Goal: Information Seeking & Learning: Compare options

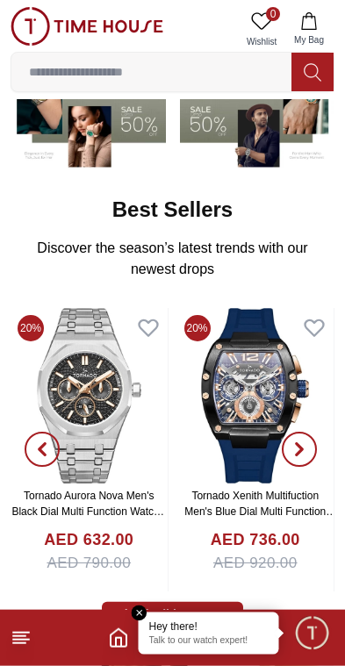
scroll to position [193, 0]
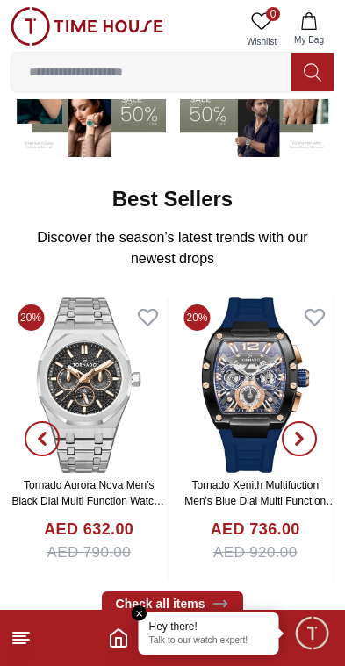
click at [298, 432] on icon "button" at bounding box center [299, 439] width 14 height 14
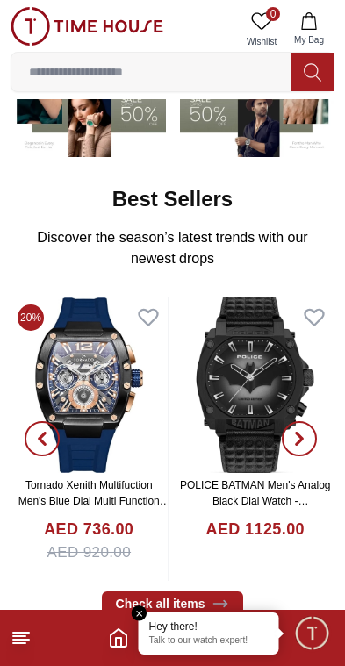
click at [308, 435] on span "button" at bounding box center [299, 438] width 35 height 35
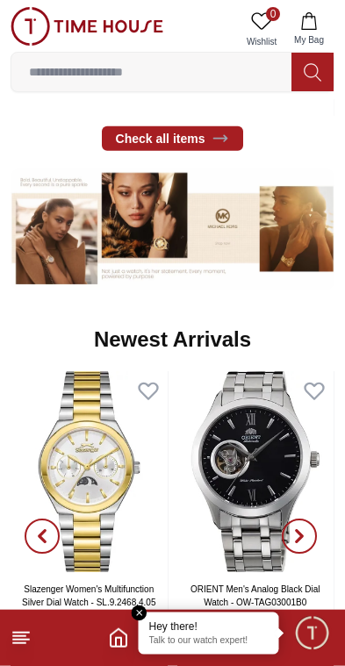
scroll to position [660, 0]
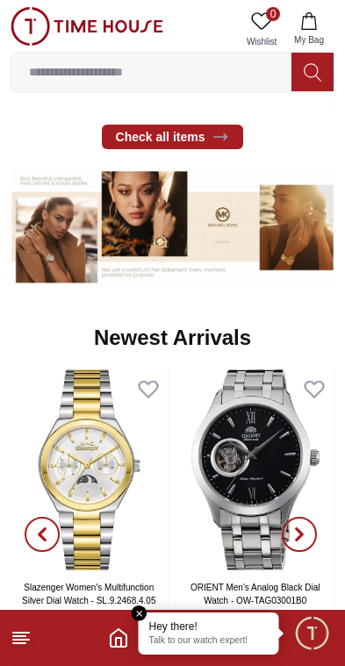
click at [239, 71] on input at bounding box center [151, 71] width 280 height 35
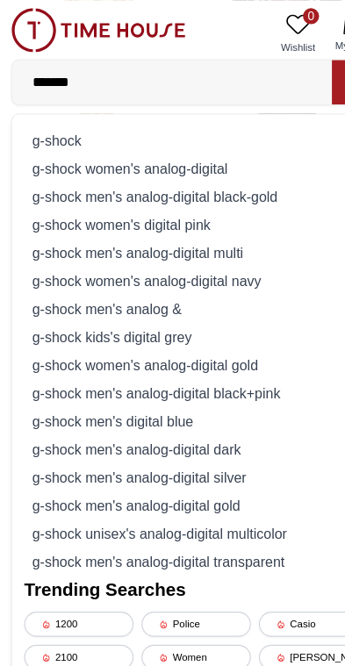
type input "*******"
click at [218, 121] on div "g-shock" at bounding box center [172, 123] width 301 height 25
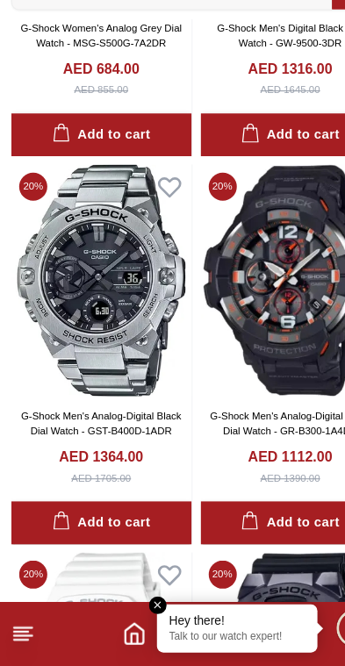
scroll to position [1311, 0]
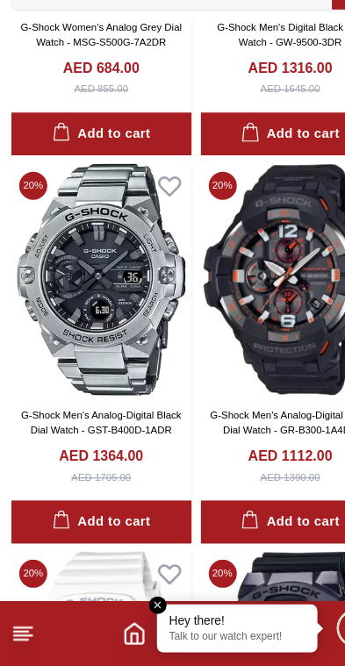
click at [36, 441] on link "G-Shock Men's Analog-Digital Black Dial Watch - GST-B400D-1ADR" at bounding box center [89, 452] width 140 height 23
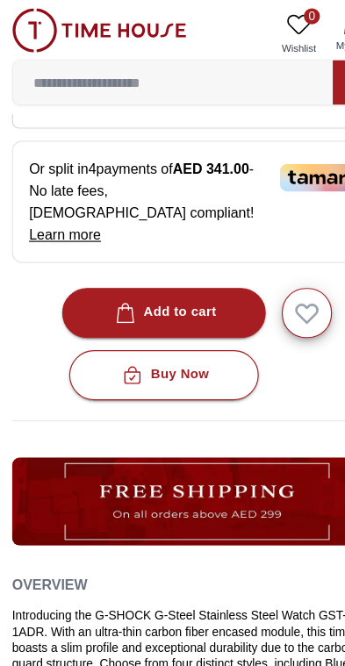
scroll to position [458, 0]
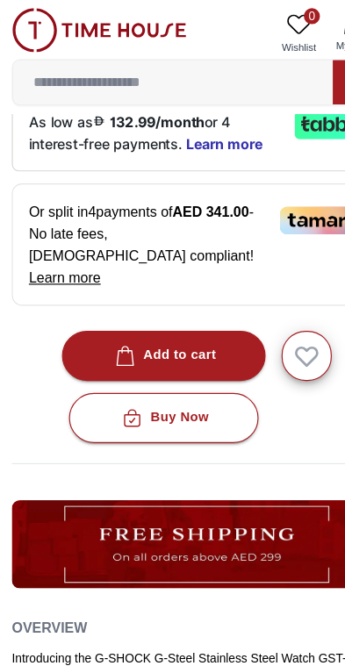
click at [211, 74] on input at bounding box center [151, 71] width 280 height 35
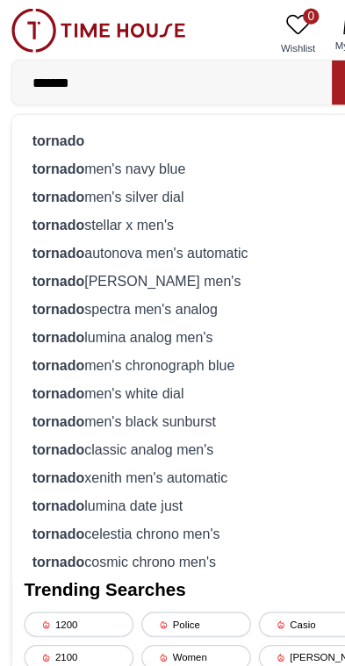
type input "*******"
click at [191, 122] on div "tornado" at bounding box center [172, 123] width 301 height 25
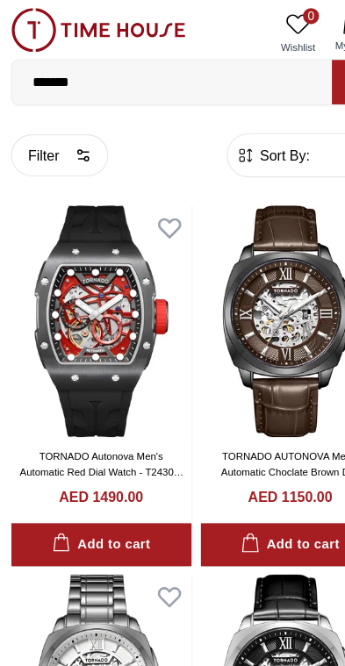
click at [45, 405] on link "TORNADO Autonova Men's Automatic Red Dial Watch - T24302-XSBB" at bounding box center [89, 413] width 143 height 36
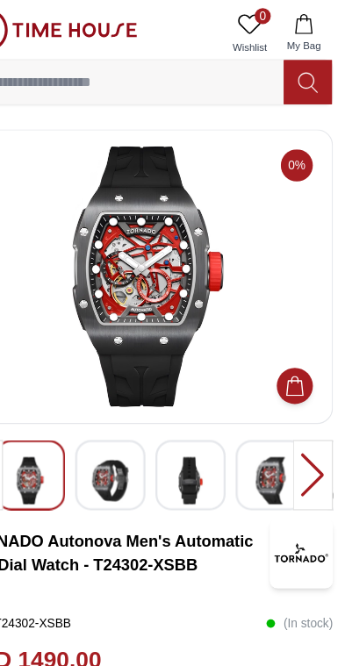
click at [124, 421] on img at bounding box center [140, 420] width 32 height 41
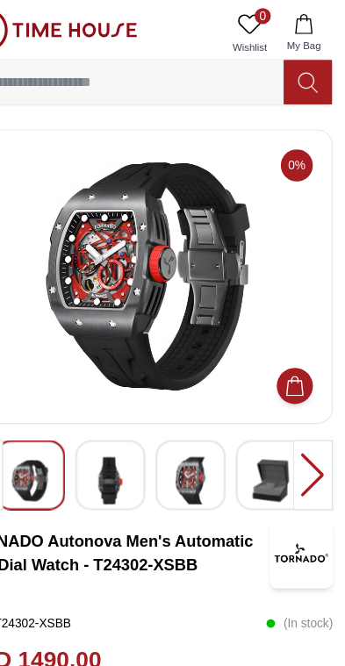
click at [194, 412] on img at bounding box center [210, 420] width 32 height 41
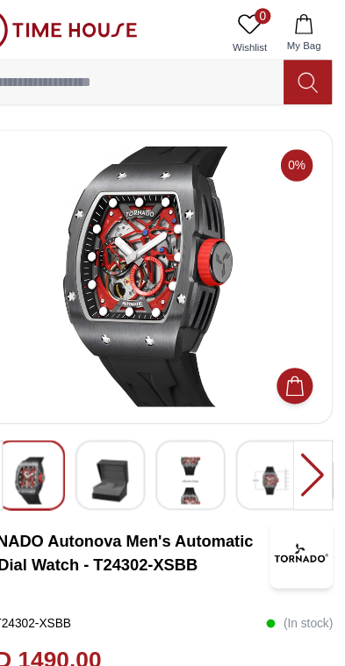
click at [194, 420] on img at bounding box center [210, 420] width 32 height 41
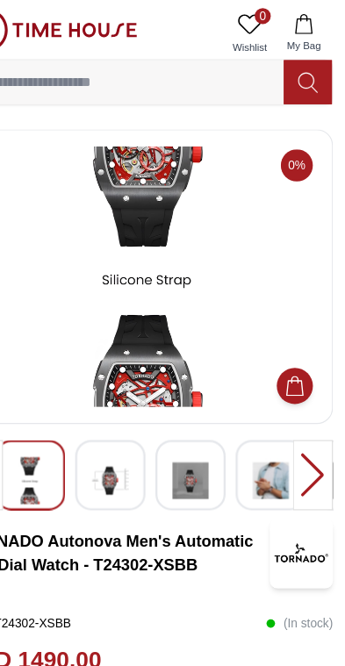
click at [194, 424] on img at bounding box center [210, 420] width 32 height 41
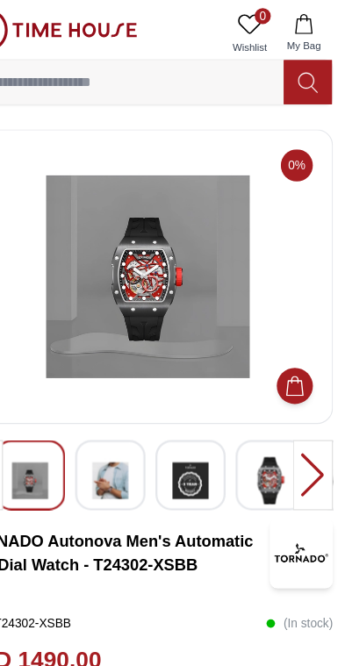
click at [299, 416] on div at bounding box center [316, 415] width 35 height 61
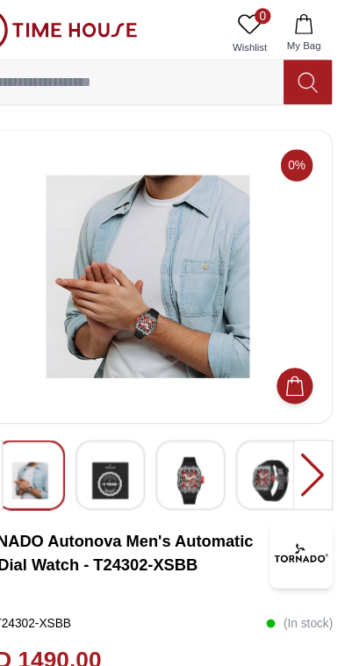
click at [264, 418] on img at bounding box center [280, 420] width 32 height 41
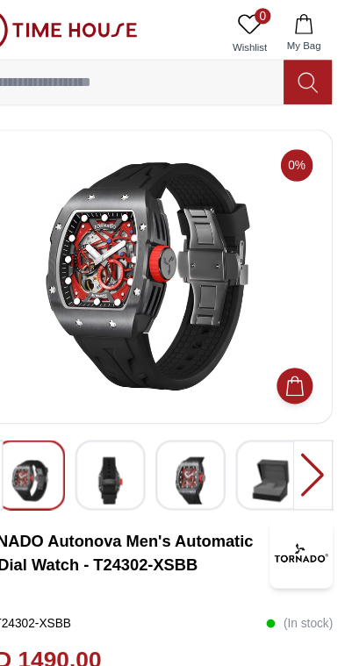
click at [299, 415] on div at bounding box center [316, 415] width 35 height 61
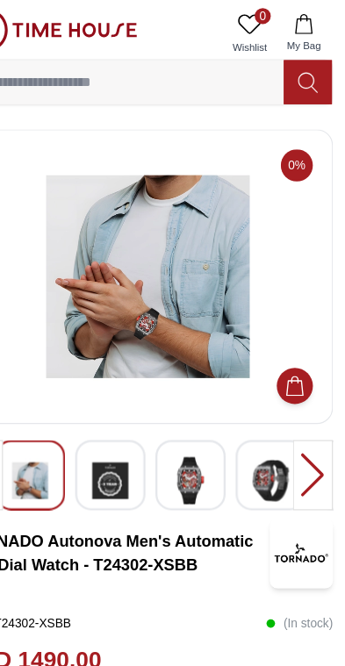
click at [54, 427] on img at bounding box center [70, 420] width 32 height 41
click at [182, 279] on img at bounding box center [172, 242] width 294 height 228
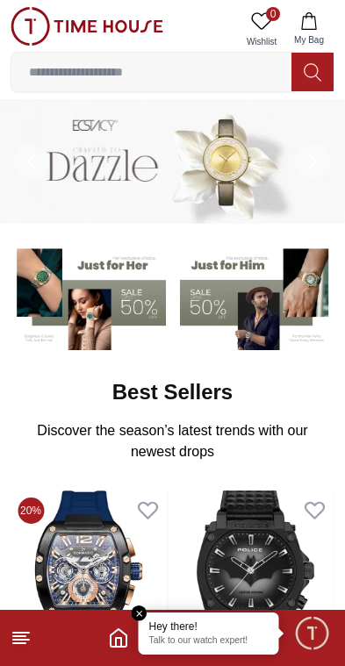
click at [214, 72] on input at bounding box center [151, 71] width 280 height 35
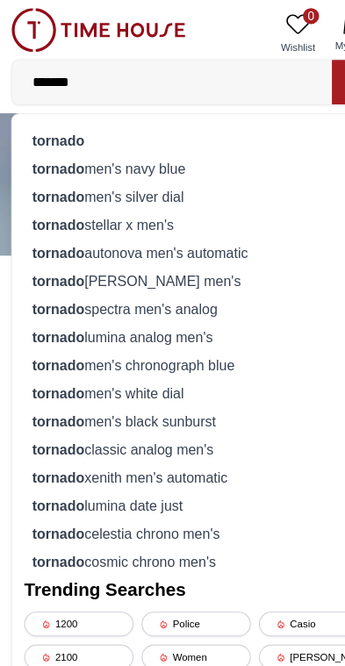
type input "*******"
click at [197, 126] on div "tornado" at bounding box center [172, 123] width 301 height 25
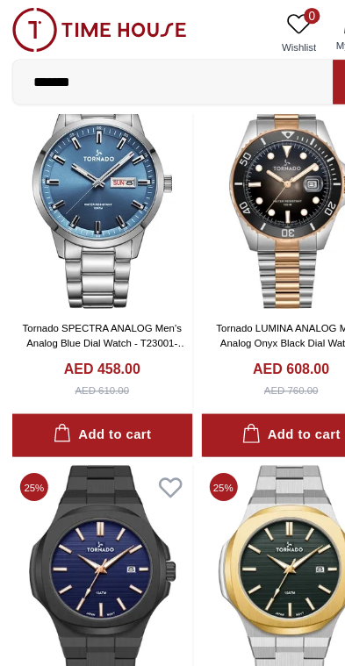
scroll to position [1656, 0]
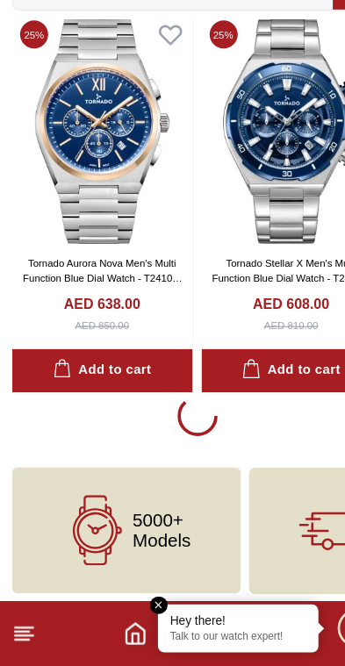
scroll to position [3070, 0]
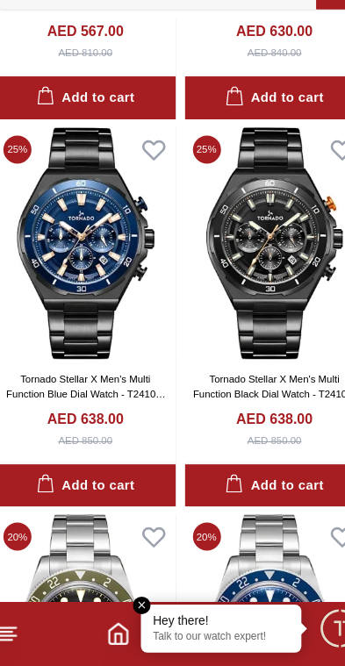
scroll to position [3654, 0]
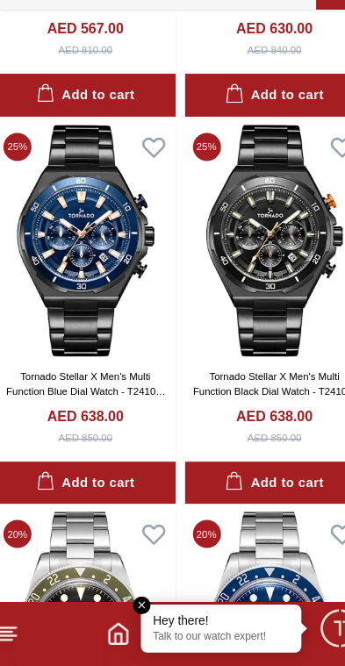
click at [212, 407] on link "Tornado Stellar X Men's Multi Function Black Dial Watch - T24104-BBBB" at bounding box center [254, 425] width 143 height 36
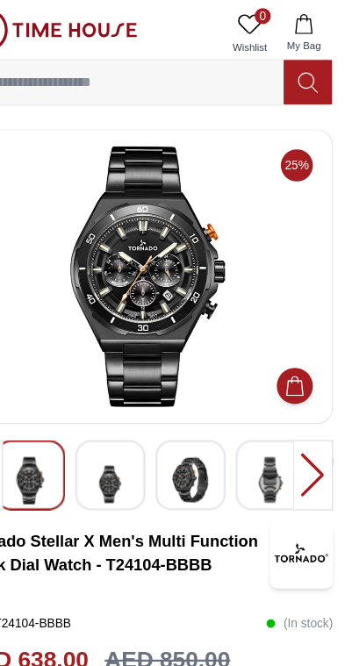
click at [124, 403] on img at bounding box center [140, 423] width 32 height 47
click at [194, 415] on img at bounding box center [210, 420] width 32 height 40
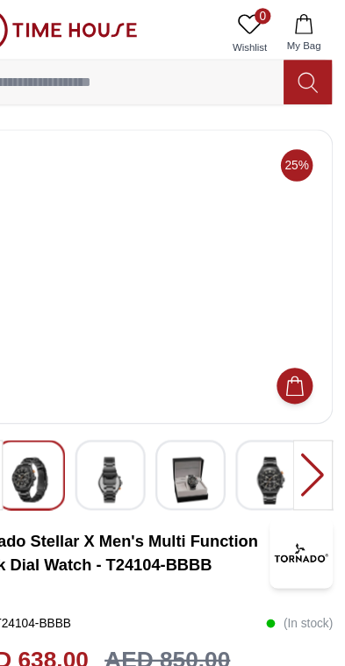
click at [194, 414] on img at bounding box center [210, 420] width 32 height 40
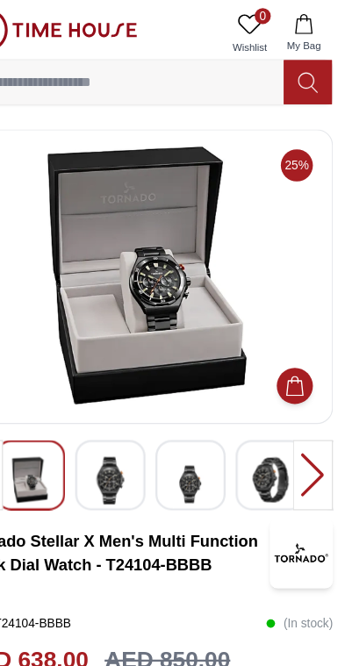
click at [299, 416] on div at bounding box center [316, 415] width 35 height 61
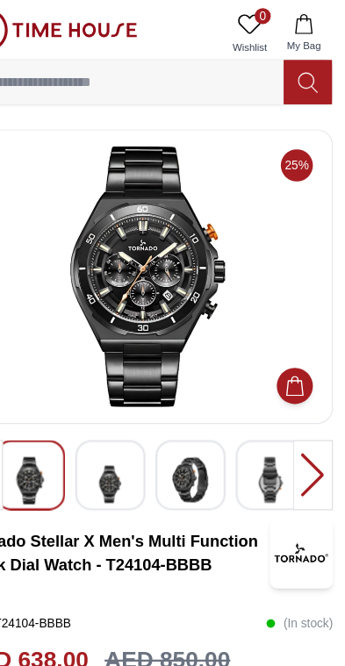
click at [299, 420] on div at bounding box center [316, 415] width 35 height 61
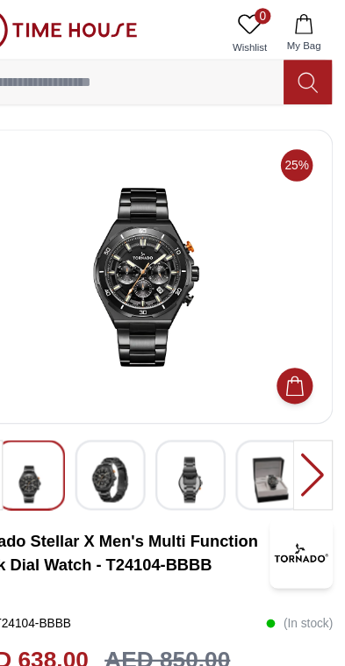
click at [299, 422] on div at bounding box center [316, 415] width 35 height 61
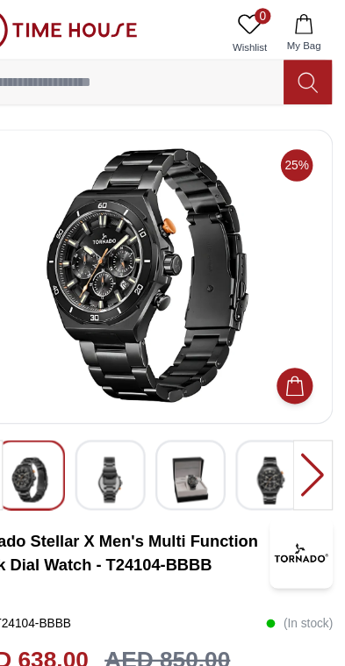
click at [299, 420] on div at bounding box center [316, 415] width 35 height 61
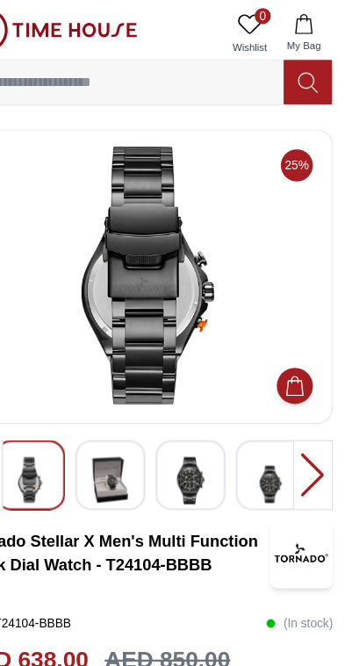
click at [299, 418] on div at bounding box center [316, 415] width 35 height 61
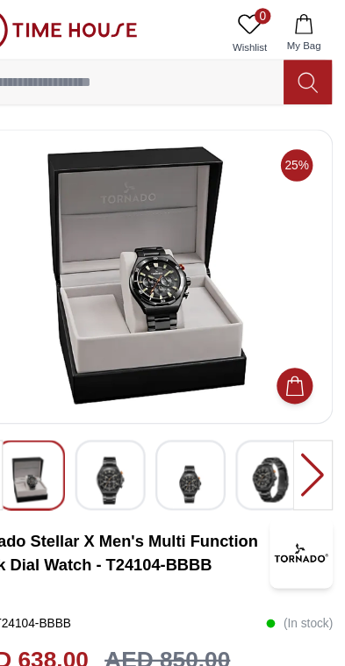
click at [299, 420] on div at bounding box center [316, 415] width 35 height 61
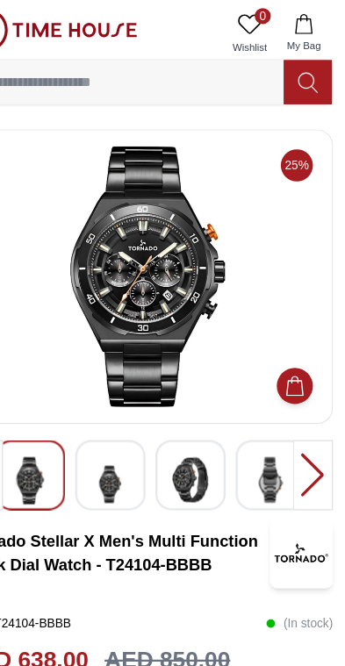
click at [194, 408] on img at bounding box center [210, 420] width 32 height 40
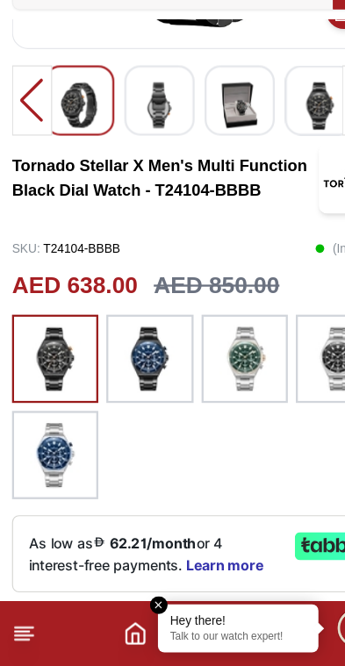
scroll to position [247, 0]
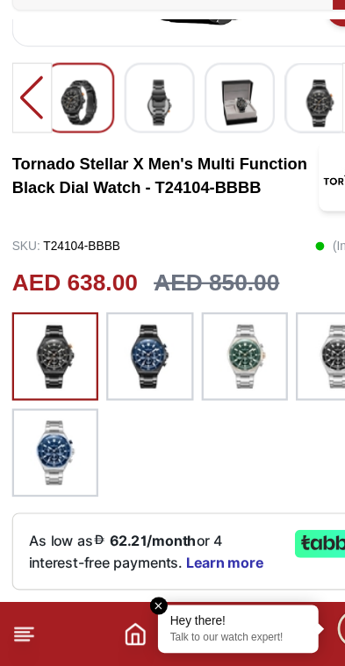
click at [136, 365] on img at bounding box center [131, 395] width 44 height 60
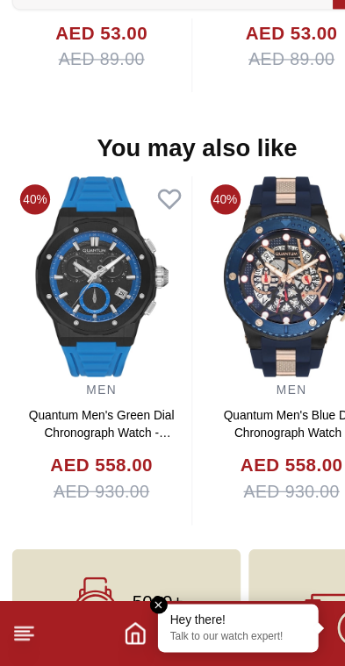
scroll to position [1804, 0]
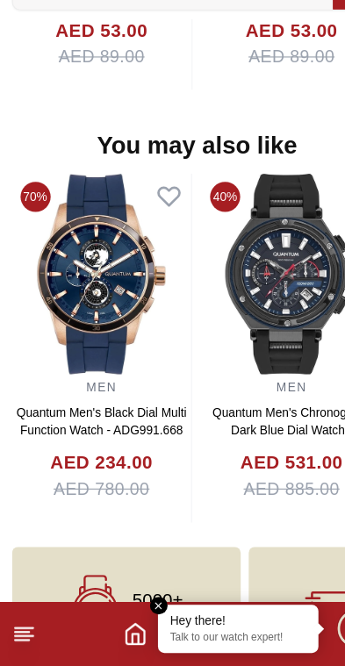
click at [233, 438] on link "Quantum Men's Chronograph Dark Blue Dial Watch - HNG1010.391" at bounding box center [255, 460] width 139 height 44
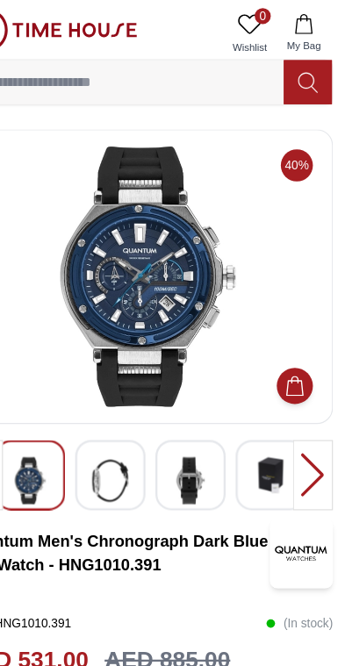
click at [194, 418] on img at bounding box center [210, 420] width 32 height 41
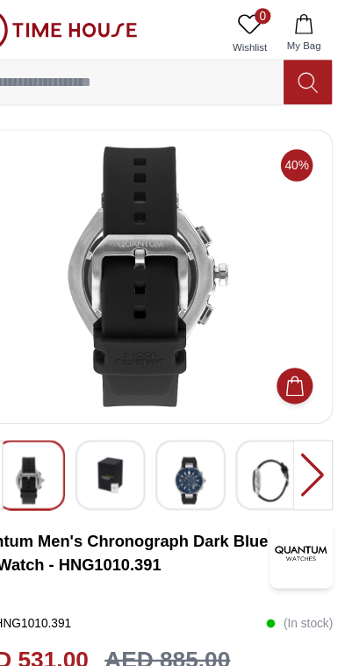
click at [124, 413] on img at bounding box center [140, 416] width 32 height 32
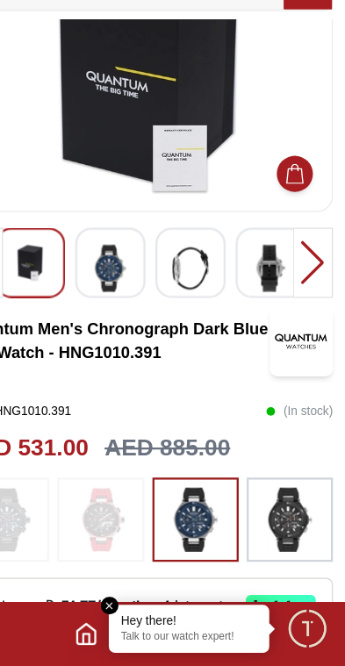
scroll to position [116, 0]
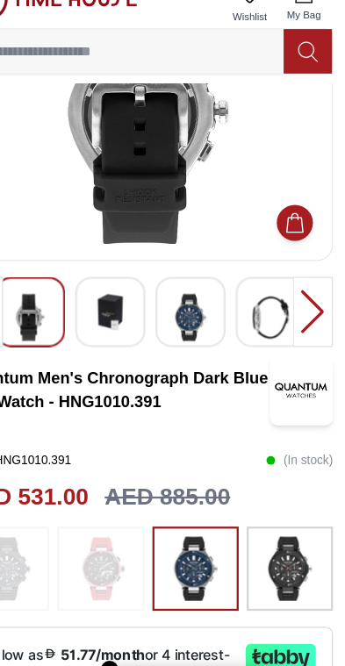
click at [194, 284] on img at bounding box center [210, 304] width 32 height 41
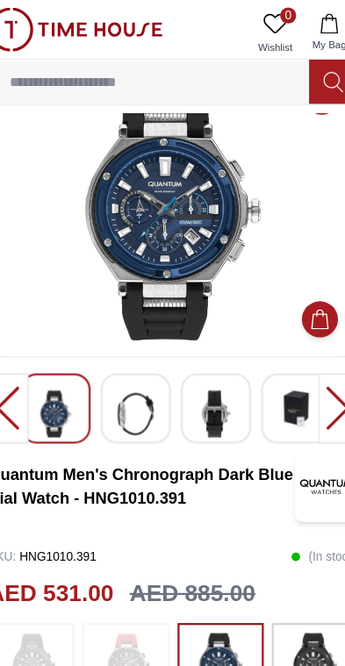
scroll to position [0, 0]
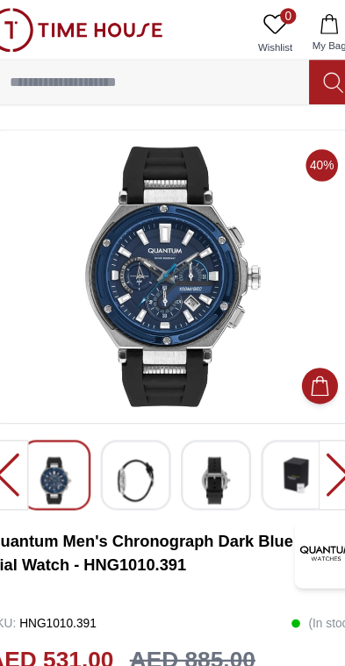
click at [191, 74] on input at bounding box center [151, 71] width 280 height 35
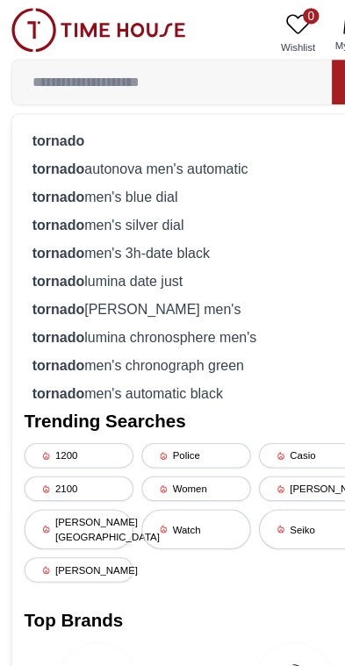
click at [192, 116] on div "tornado" at bounding box center [172, 123] width 301 height 25
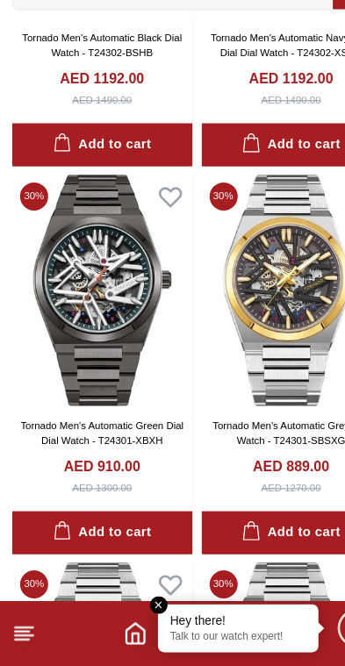
scroll to position [5647, 0]
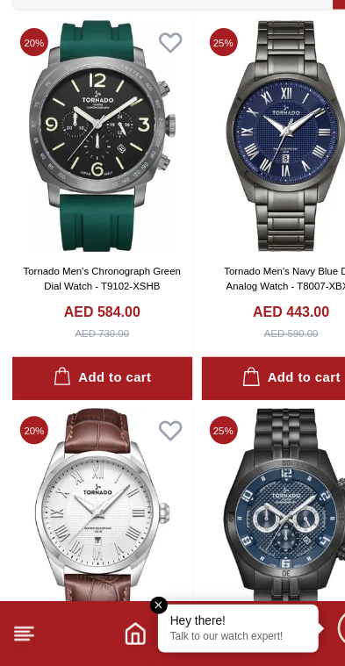
scroll to position [6457, 0]
